Goal: Find specific page/section: Find specific page/section

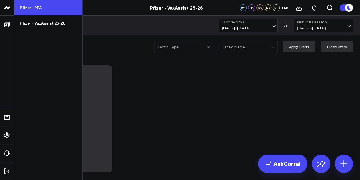
click at [39, 8] on link "Pfizer - PFA" at bounding box center [48, 7] width 68 height 15
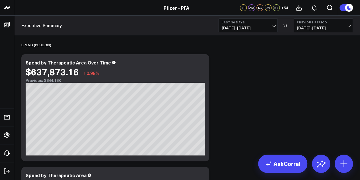
click at [273, 29] on span "[DATE] - [DATE]" at bounding box center [248, 28] width 53 height 5
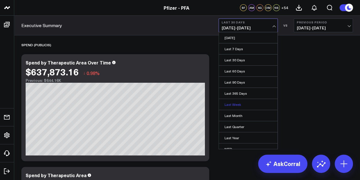
scroll to position [37, 0]
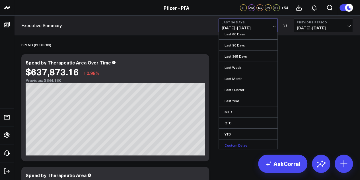
click at [237, 146] on link "Custom Dates" at bounding box center [248, 145] width 59 height 11
select select "9"
select select "2025"
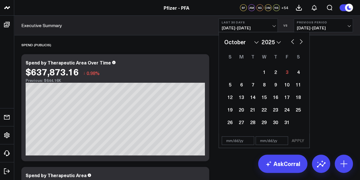
click at [293, 44] on button "button" at bounding box center [293, 41] width 6 height 7
select select "8"
select select "2025"
click at [278, 115] on div "25" at bounding box center [275, 109] width 11 height 11
type input "[DATE]"
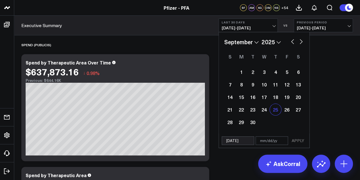
select select "8"
select select "2025"
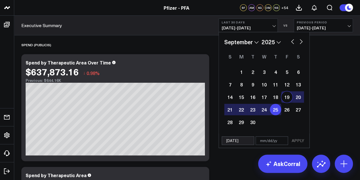
click at [304, 41] on button "button" at bounding box center [302, 41] width 6 height 7
select select "9"
select select "2025"
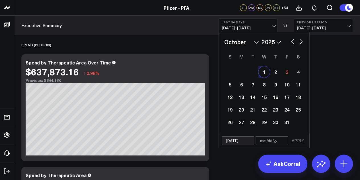
click at [263, 73] on div "1" at bounding box center [264, 71] width 11 height 11
type input "[DATE]"
select select "9"
select select "2025"
click at [296, 140] on button "APPLY" at bounding box center [298, 140] width 17 height 9
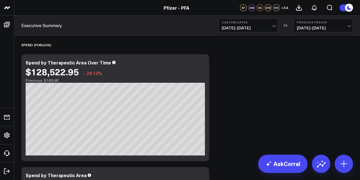
scroll to position [18, 0]
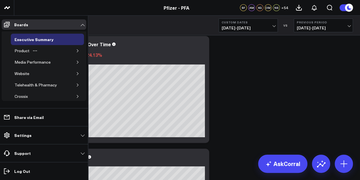
click at [76, 50] on icon "button" at bounding box center [77, 50] width 3 height 3
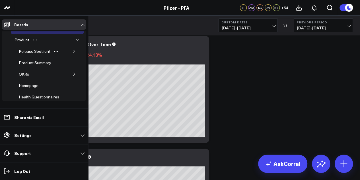
click at [73, 52] on icon "button" at bounding box center [74, 51] width 3 height 3
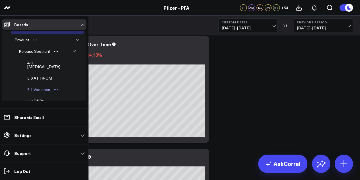
click at [44, 86] on div "5.1 Vaccines" at bounding box center [39, 89] width 26 height 7
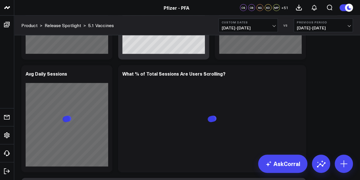
scroll to position [679, 0]
